Goal: Transaction & Acquisition: Purchase product/service

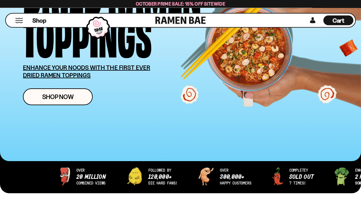
scroll to position [116, 0]
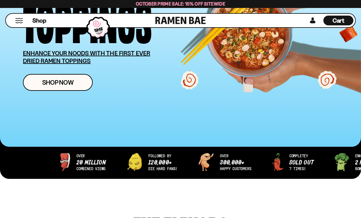
click at [40, 88] on link "Shop Now" at bounding box center [58, 82] width 70 height 17
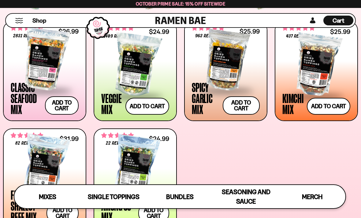
scroll to position [232, 0]
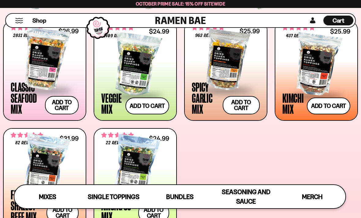
click at [247, 107] on button "Add to cart Add ― Regular price $25.99 Regular price Sale price $25.99 Unit pri…" at bounding box center [241, 105] width 37 height 18
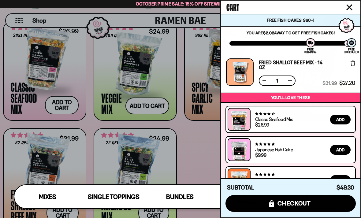
scroll to position [43, 0]
click at [350, 148] on button "Add" at bounding box center [340, 150] width 20 height 10
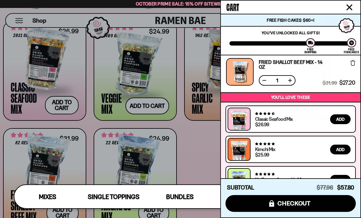
scroll to position [124, 0]
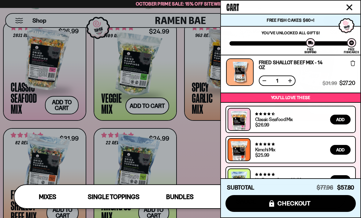
click at [119, 154] on div at bounding box center [180, 109] width 361 height 218
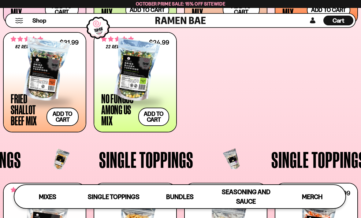
scroll to position [326, 0]
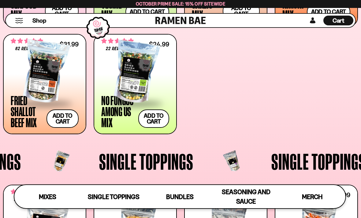
click at [126, 87] on div at bounding box center [135, 72] width 68 height 61
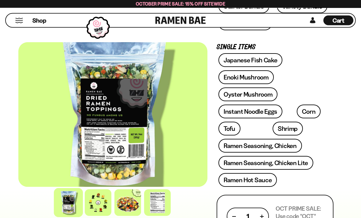
scroll to position [233, 0]
click at [97, 212] on div at bounding box center [98, 202] width 27 height 27
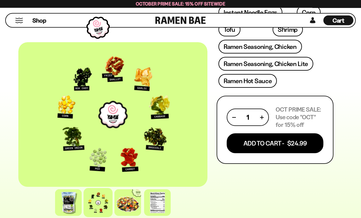
scroll to position [341, 0]
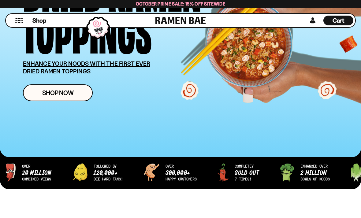
scroll to position [116, 0]
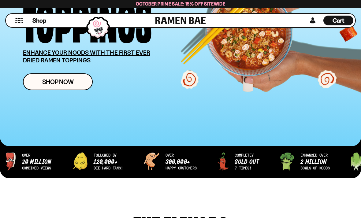
click at [32, 83] on link "Shop Now" at bounding box center [58, 81] width 70 height 17
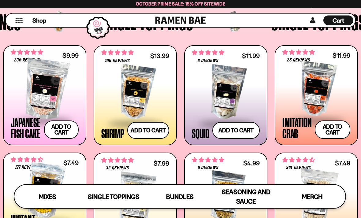
scroll to position [466, 0]
click at [140, 124] on button "Add to cart Add ― Regular price $13.99 Regular price Sale price $13.99 Unit pri…" at bounding box center [148, 130] width 42 height 17
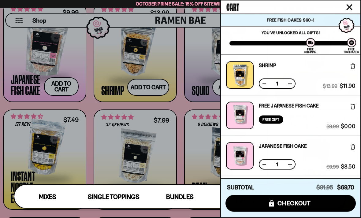
click at [350, 9] on icon "Close cart" at bounding box center [349, 7] width 6 height 6
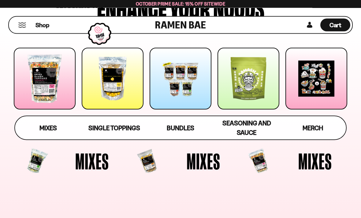
scroll to position [0, 0]
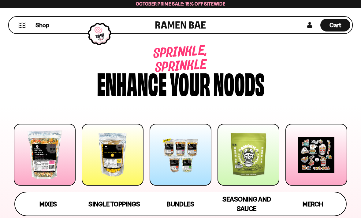
click at [336, 30] on div "Cart D0381C2F-513E-4F90-8A41-6F0A75DCBAAA" at bounding box center [335, 25] width 30 height 13
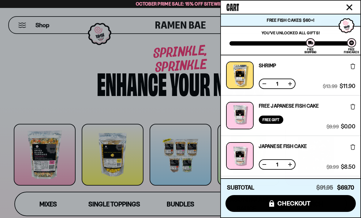
click at [318, 21] on div "Free Fish Cakes $60+!" at bounding box center [291, 20] width 140 height 12
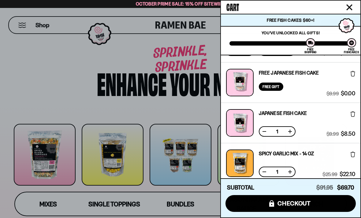
scroll to position [34, 0]
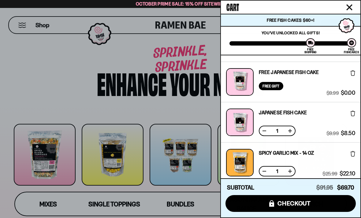
click at [266, 132] on button at bounding box center [264, 131] width 6 height 6
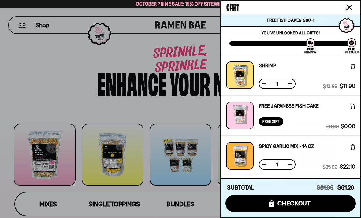
scroll to position [0, 0]
click at [326, 201] on button "icons8-lock checkout" at bounding box center [290, 203] width 130 height 17
